Goal: Information Seeking & Learning: Learn about a topic

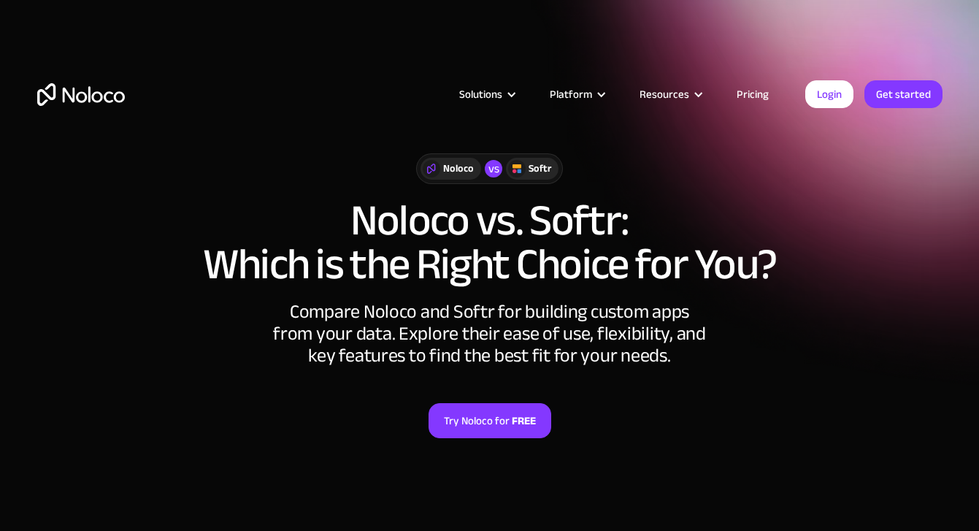
click at [750, 85] on link "Pricing" at bounding box center [752, 94] width 69 height 19
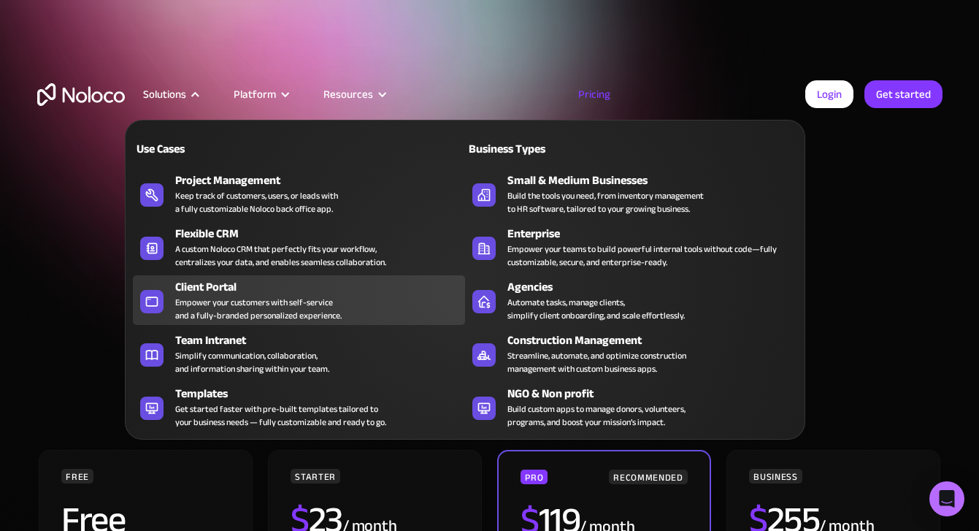
click at [244, 314] on div "Empower your customers with self-service and a fully-branded personalized exper…" at bounding box center [258, 309] width 166 height 26
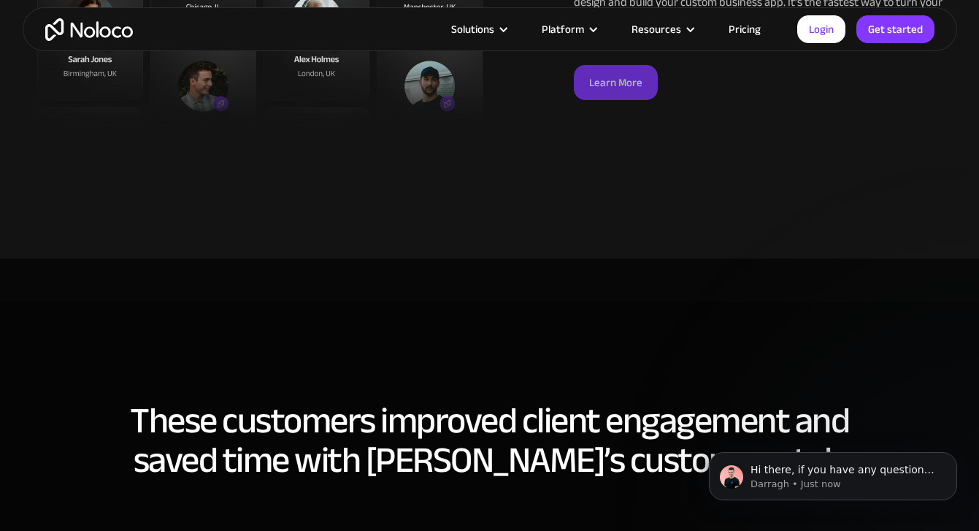
scroll to position [4273, 0]
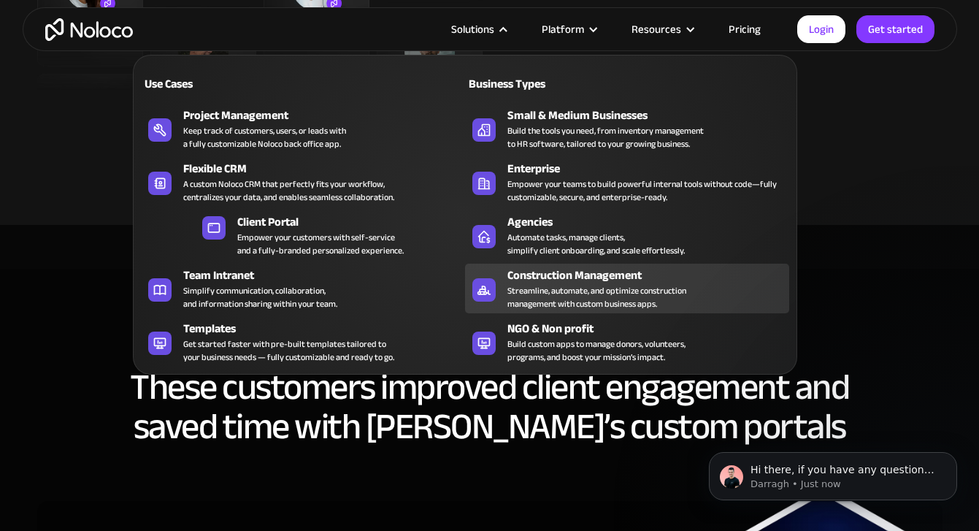
click at [572, 280] on div "Construction Management" at bounding box center [651, 275] width 288 height 18
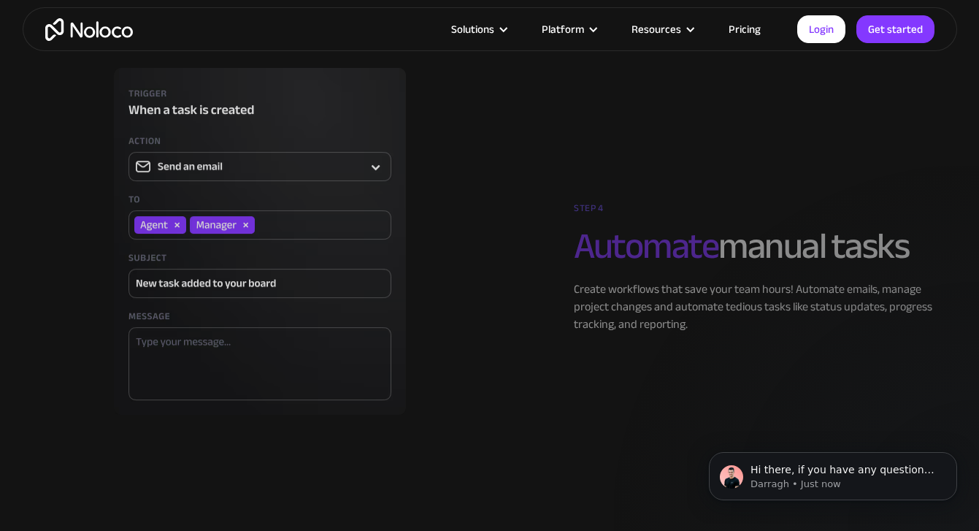
scroll to position [3970, 0]
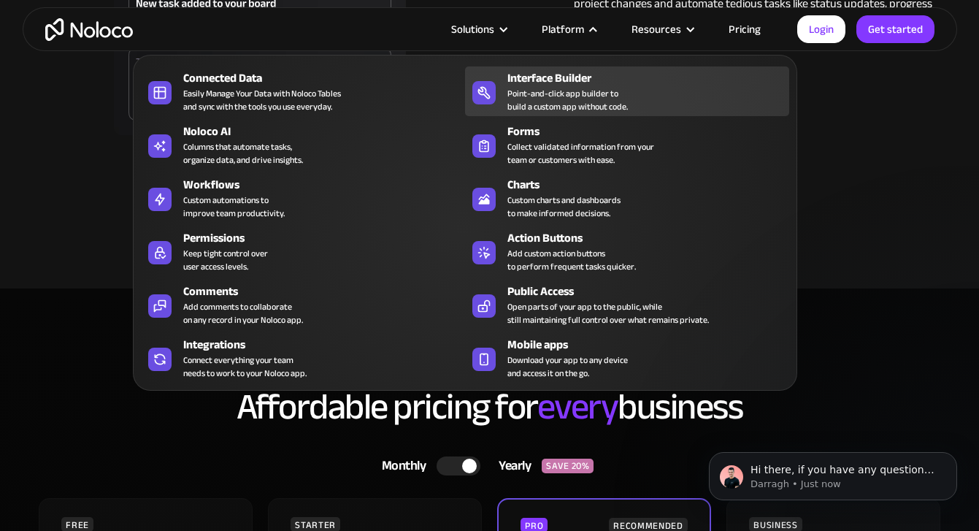
click at [539, 108] on div "Point-and-click app builder to build a custom app without code." at bounding box center [567, 100] width 120 height 26
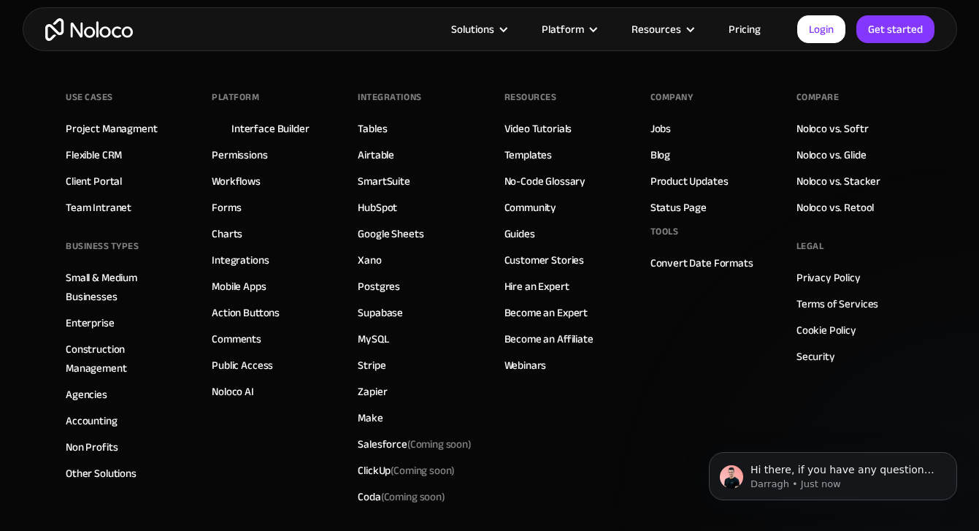
scroll to position [5303, 0]
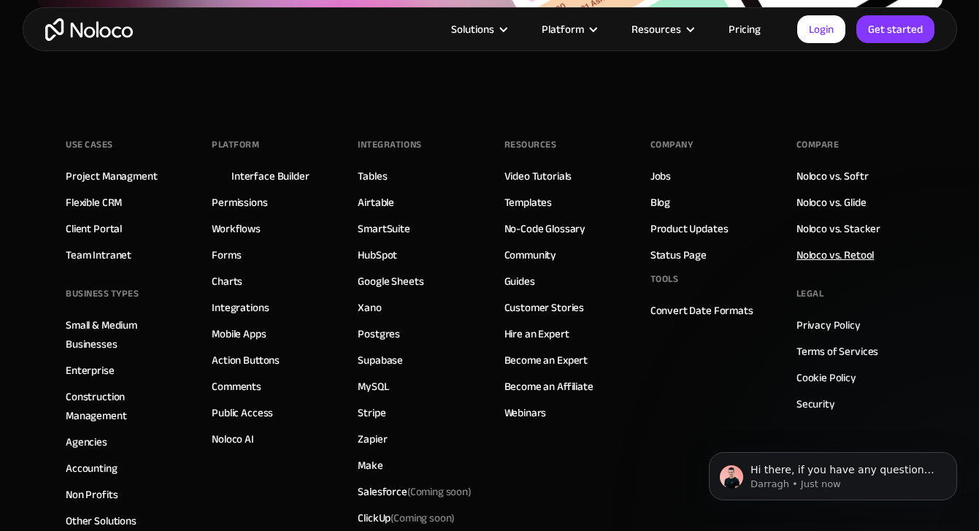
click at [843, 252] on link "Noloco vs. Retool" at bounding box center [834, 254] width 77 height 19
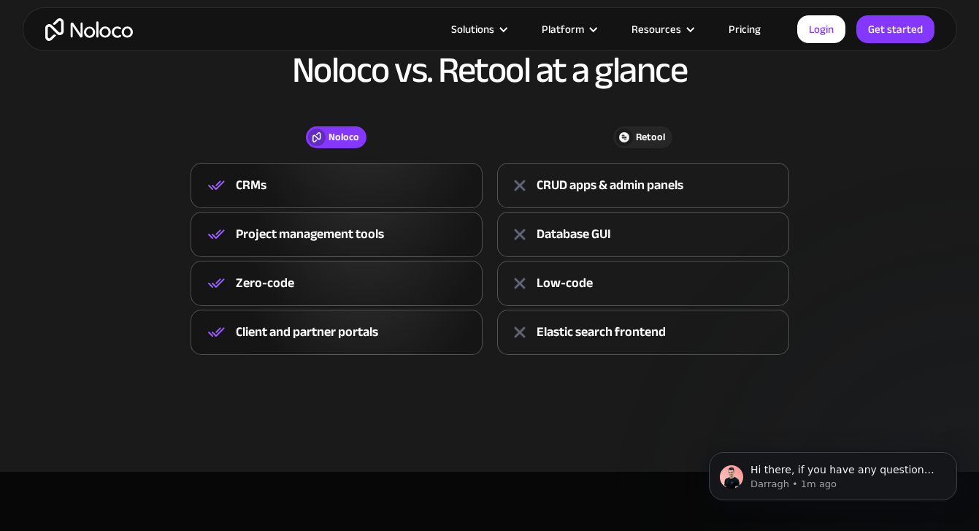
scroll to position [618, 0]
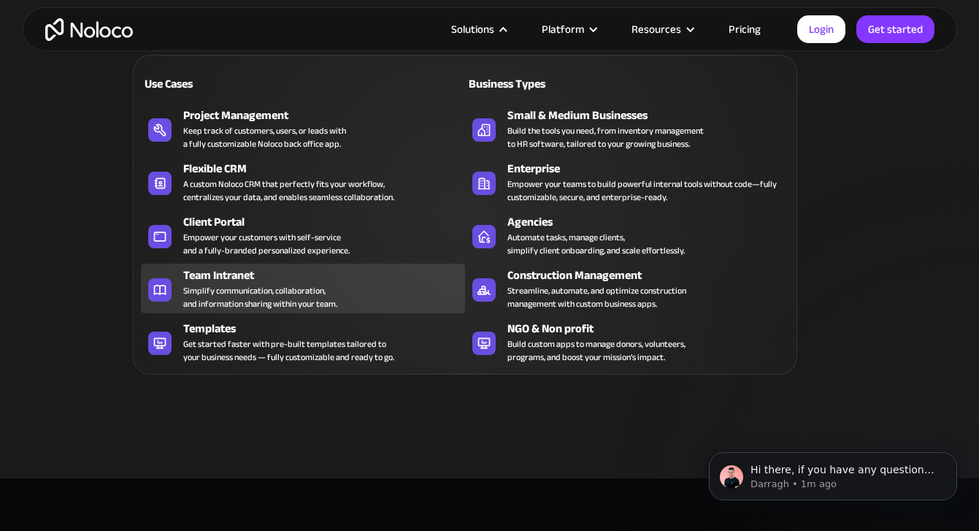
click at [229, 296] on div "Simplify communication, collaboration, and information sharing within your team." at bounding box center [260, 297] width 154 height 26
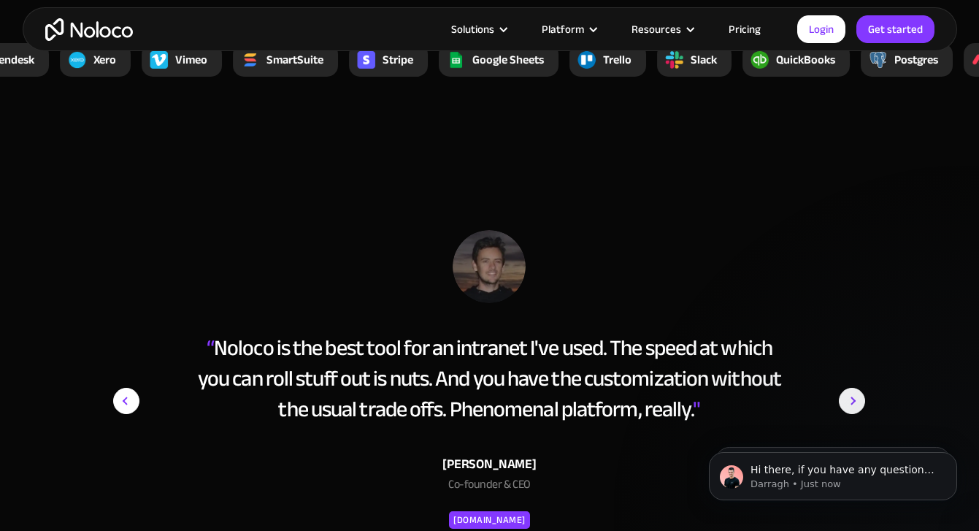
scroll to position [5514, 0]
